Goal: Information Seeking & Learning: Learn about a topic

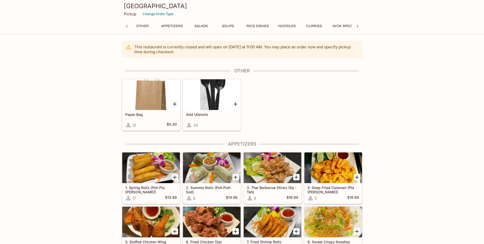
scroll to position [0, 2]
click at [177, 25] on button "Appetizers" at bounding box center [172, 25] width 27 height 7
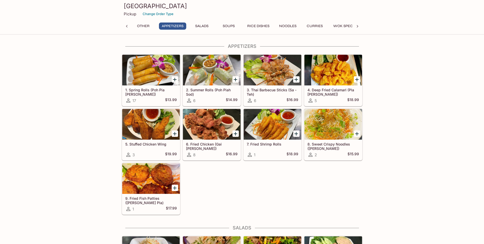
scroll to position [0, 0]
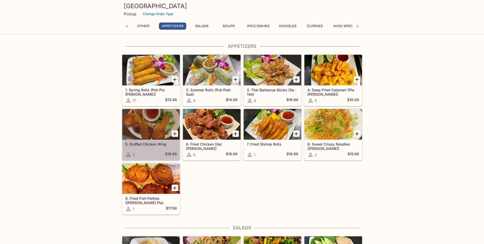
click at [145, 143] on h5 "5. Stuffed Chicken Wing" at bounding box center [151, 144] width 52 height 4
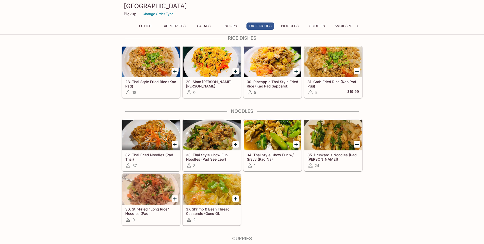
scroll to position [657, 0]
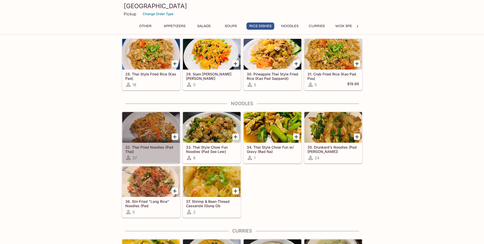
click at [148, 150] on h5 "32. Thai Fried Noodles (Pad Thai)" at bounding box center [151, 149] width 52 height 8
